Goal: Task Accomplishment & Management: Complete application form

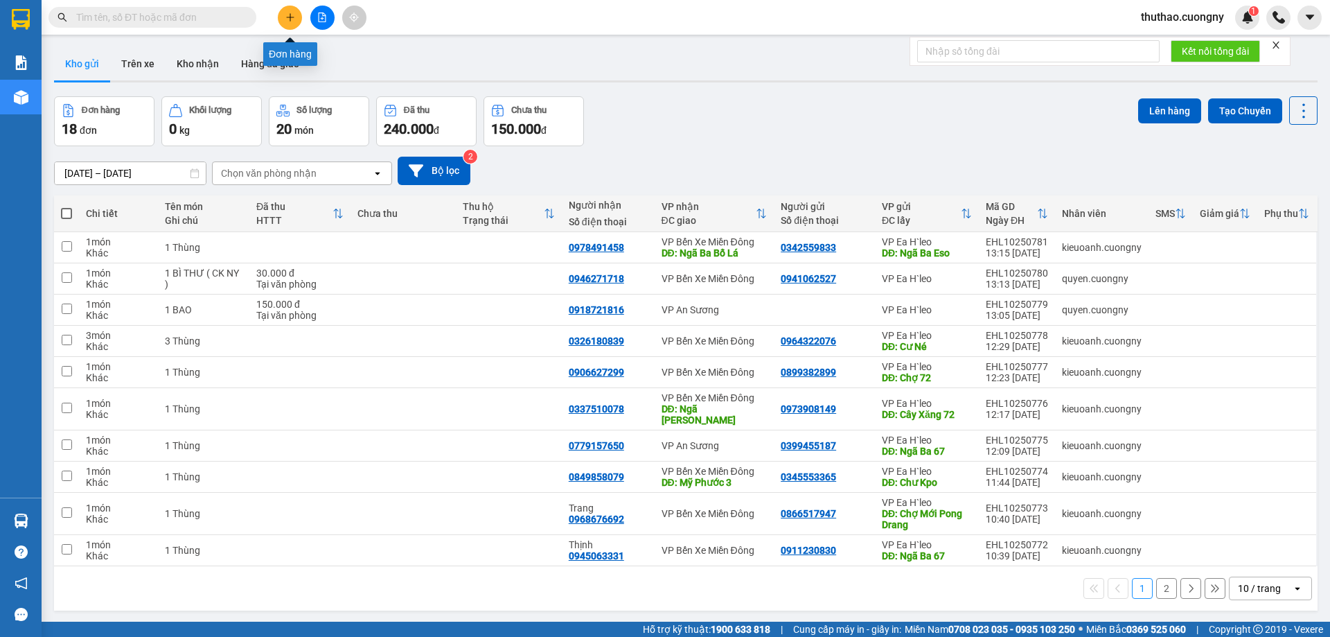
click at [281, 19] on button at bounding box center [290, 18] width 24 height 24
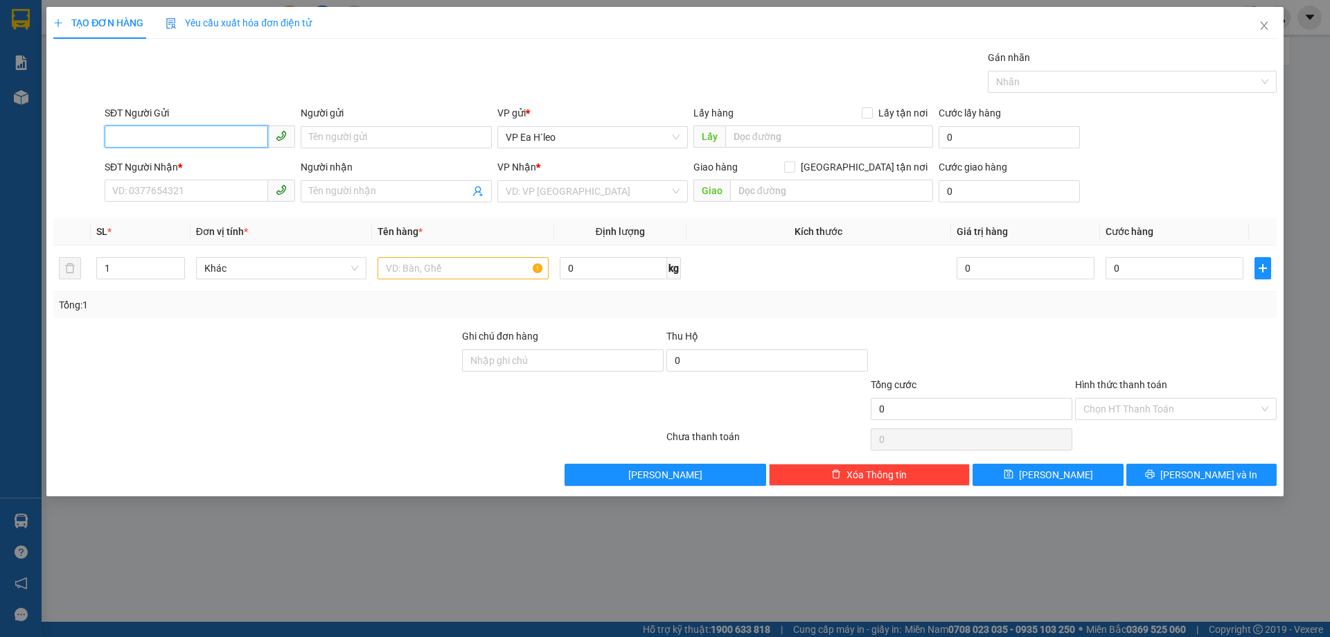
paste input "0385140532"
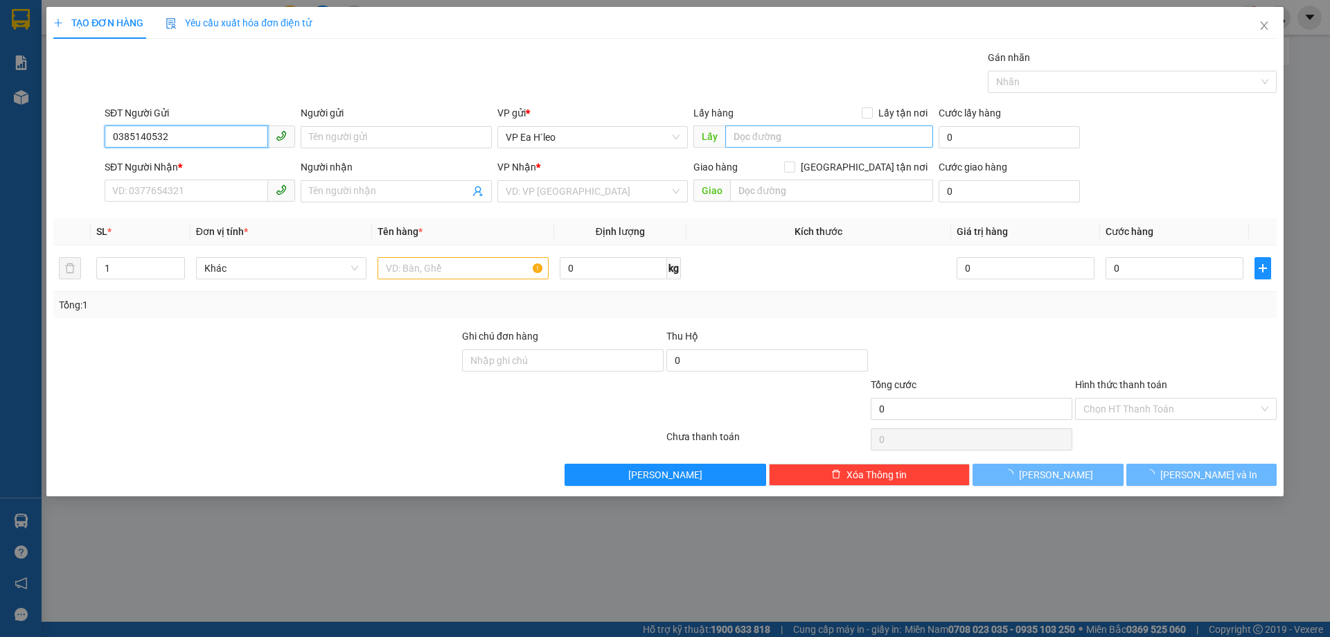
type input "0385140532"
click at [779, 143] on input "text" at bounding box center [829, 136] width 208 height 22
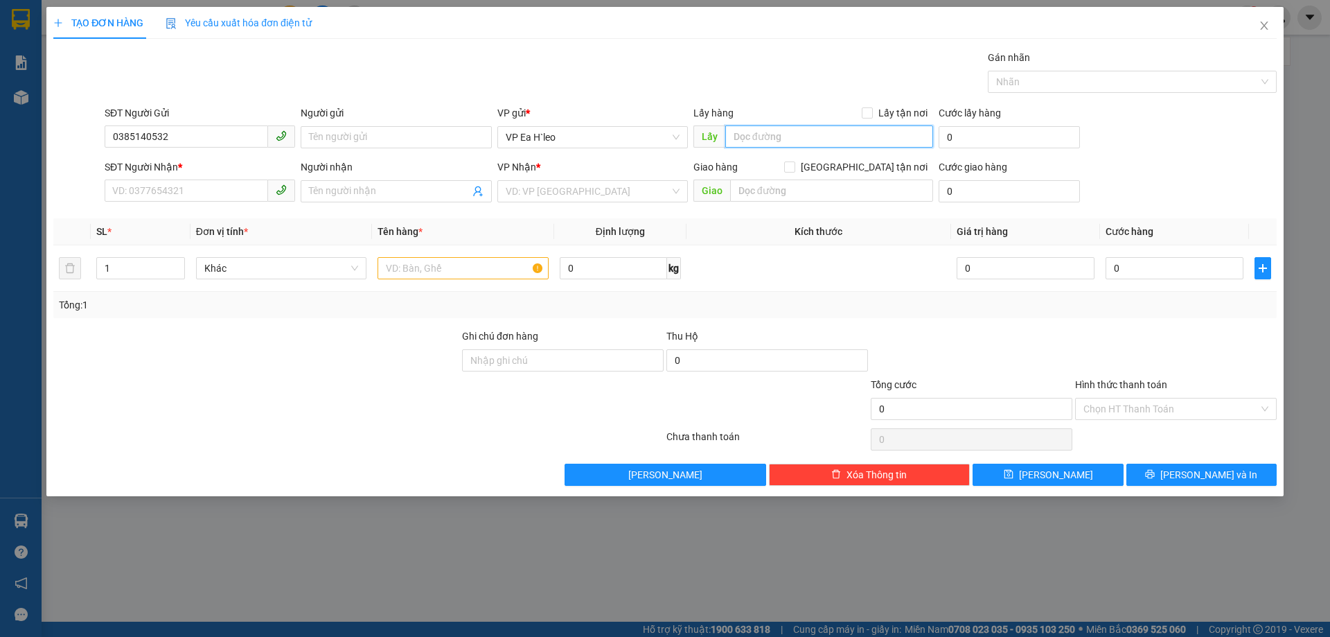
type input "c"
type input "Cổng easo"
click at [567, 186] on input "search" at bounding box center [588, 191] width 164 height 21
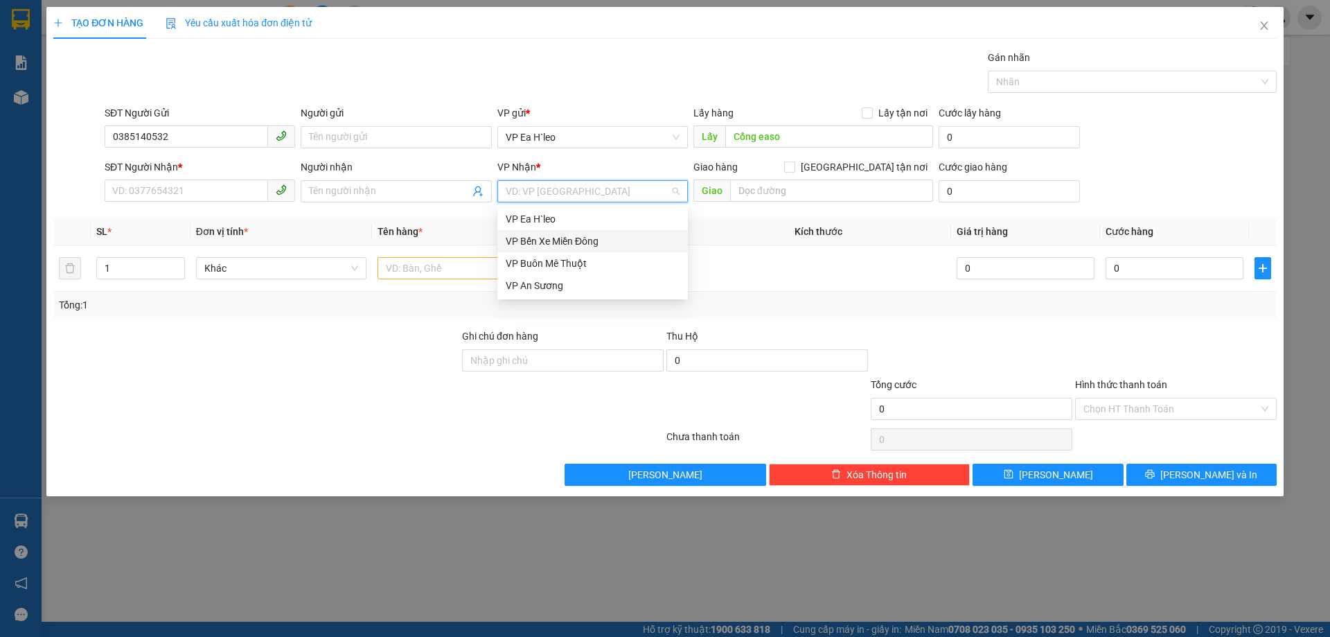
click at [585, 245] on div "VP Bến Xe Miền Đông" at bounding box center [593, 240] width 174 height 15
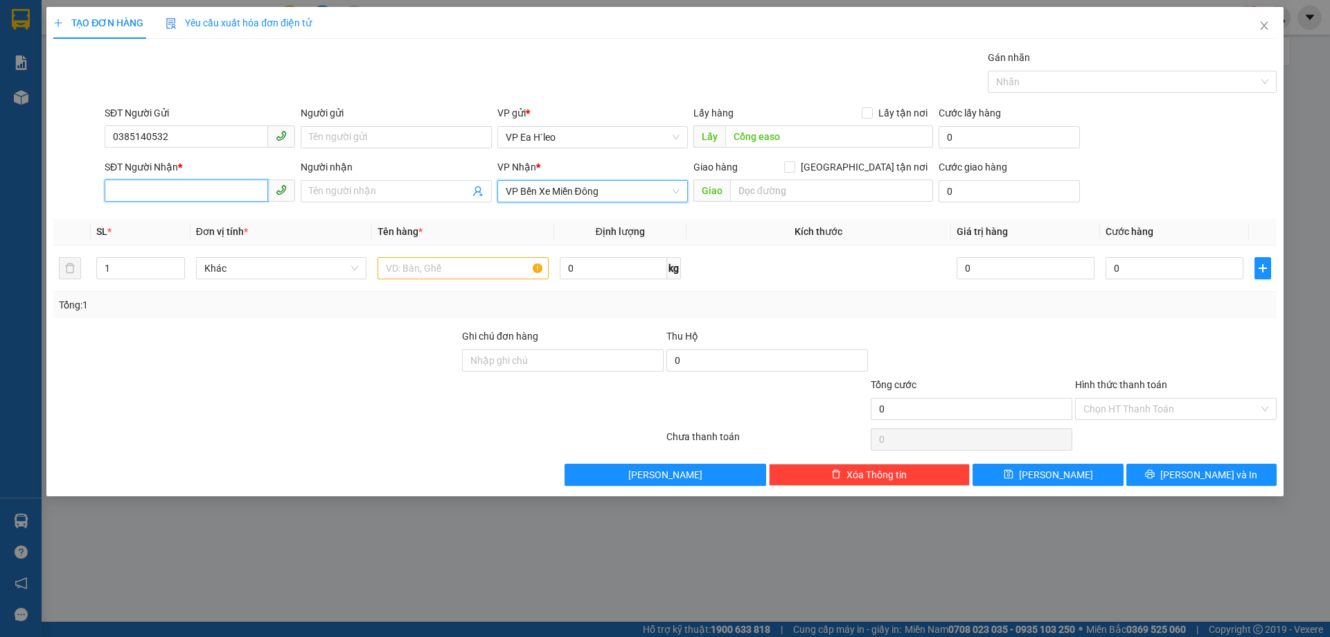
click at [156, 197] on input "SĐT Người Nhận *" at bounding box center [186, 190] width 163 height 22
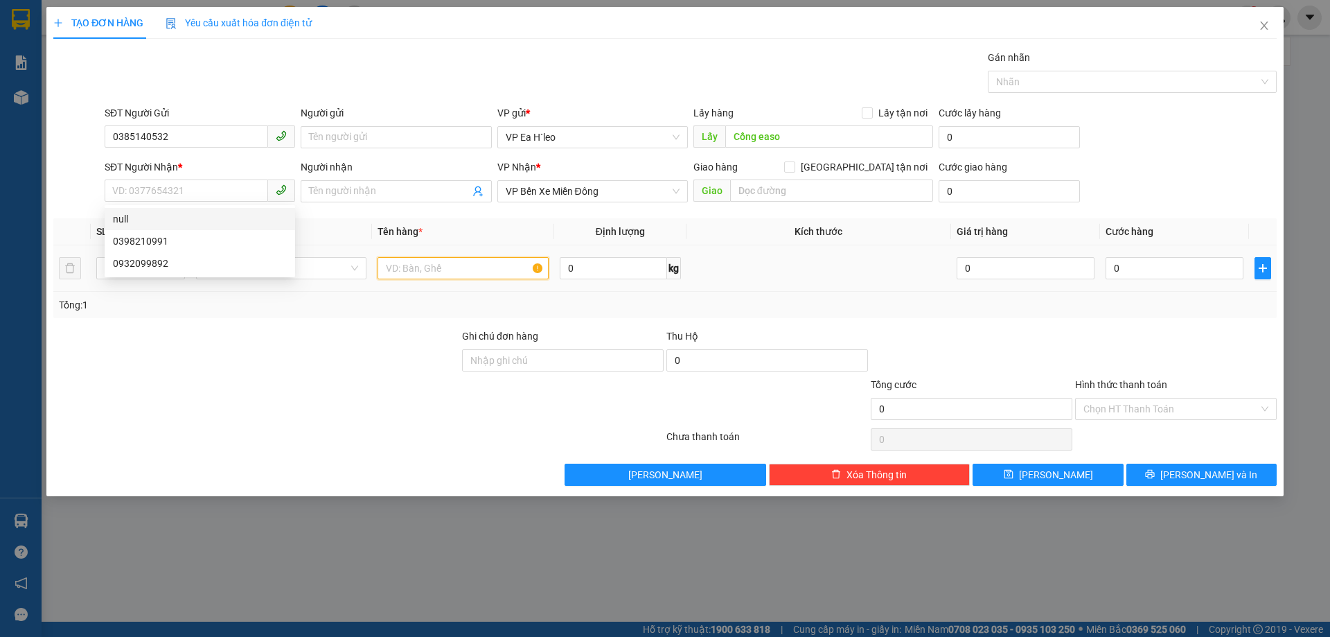
click at [427, 274] on input "text" at bounding box center [463, 268] width 171 height 22
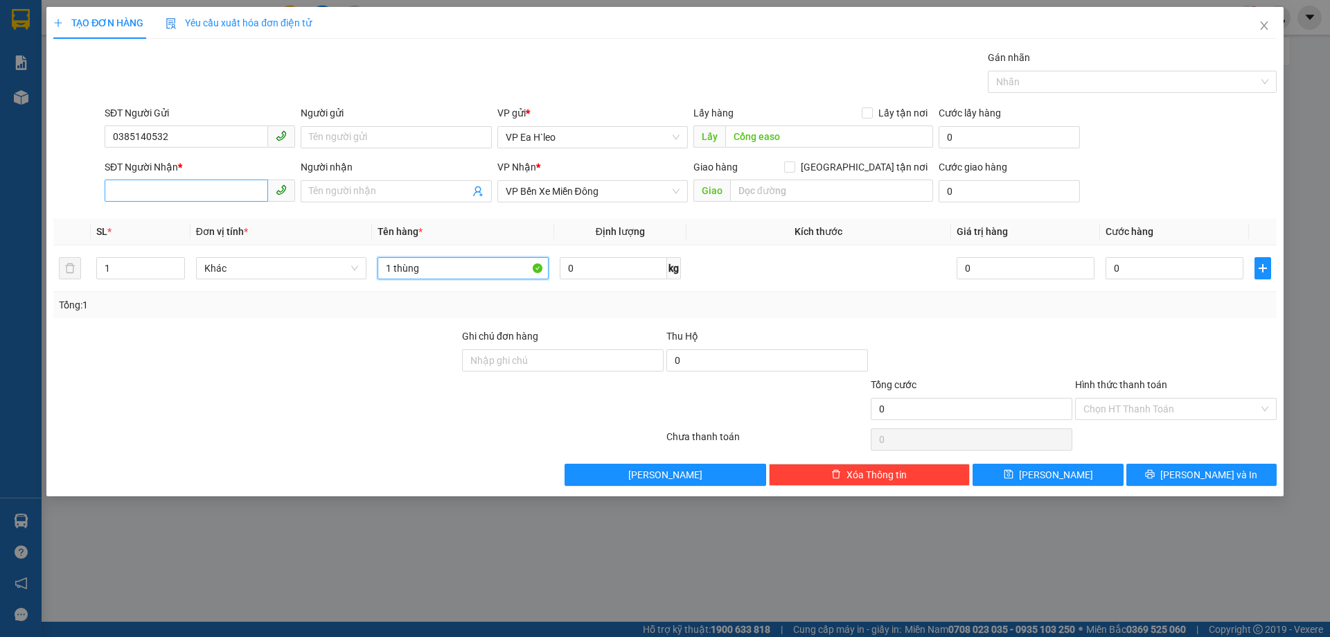
type input "1 thùng"
click at [168, 195] on input "SĐT Người Nhận *" at bounding box center [186, 190] width 163 height 22
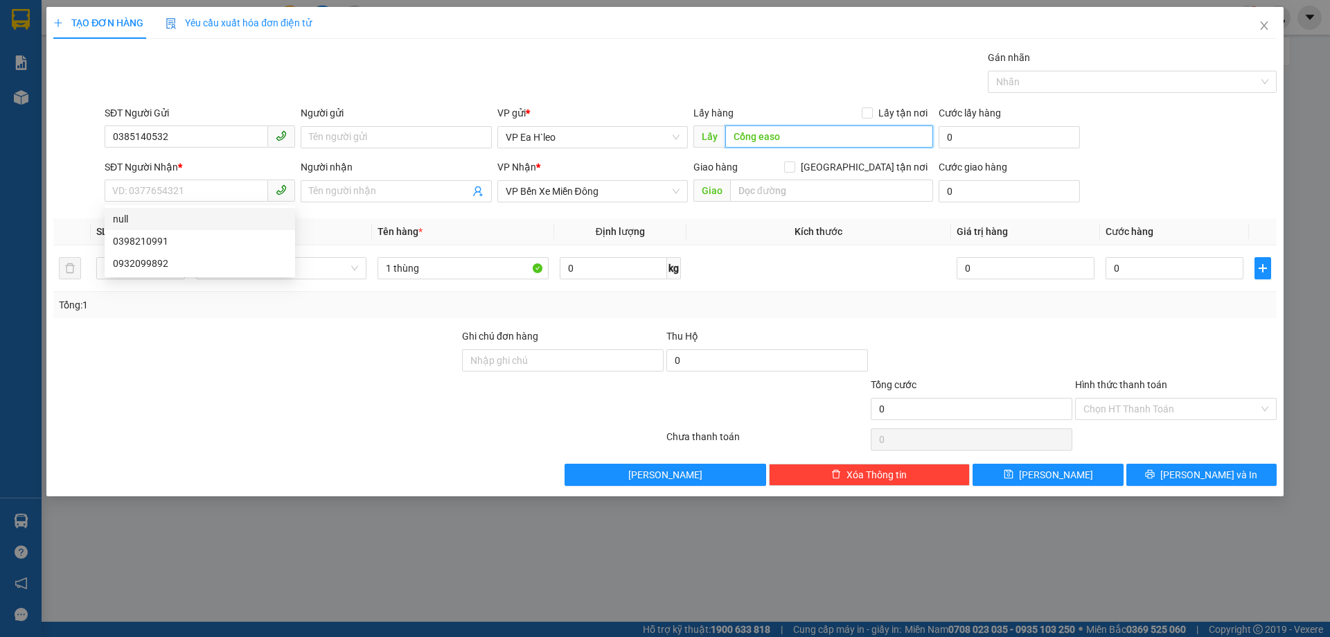
click at [729, 131] on input "Cổng easo" at bounding box center [829, 136] width 208 height 22
click at [731, 130] on input "Cổng easo" at bounding box center [829, 136] width 208 height 22
click at [842, 136] on input "Cách Cổng easo" at bounding box center [829, 136] width 208 height 22
click at [785, 134] on input "Cách Cổng easo" at bounding box center [829, 136] width 208 height 22
click at [827, 133] on input "Cách Cổng Easo" at bounding box center [829, 136] width 208 height 22
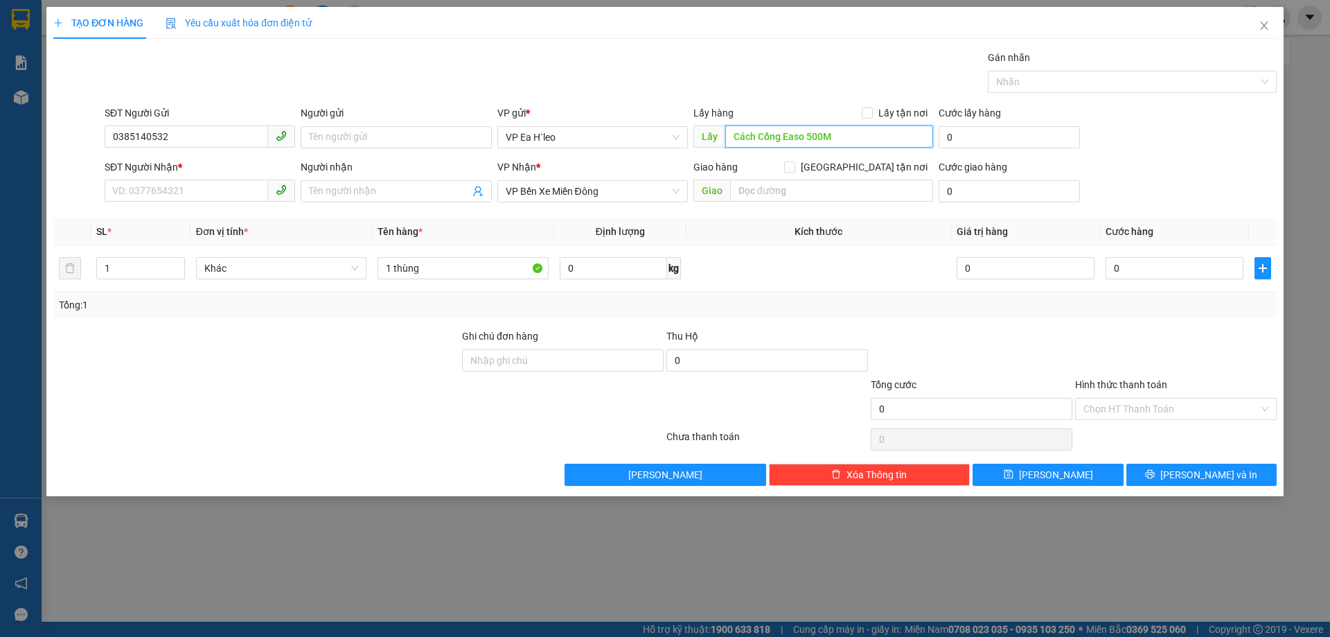
type input "Cách Cổng Easo 500M"
click at [828, 37] on div "TẠO ĐƠN HÀNG Yêu cầu xuất hóa đơn điện tử" at bounding box center [664, 23] width 1223 height 32
